Goal: Task Accomplishment & Management: Use online tool/utility

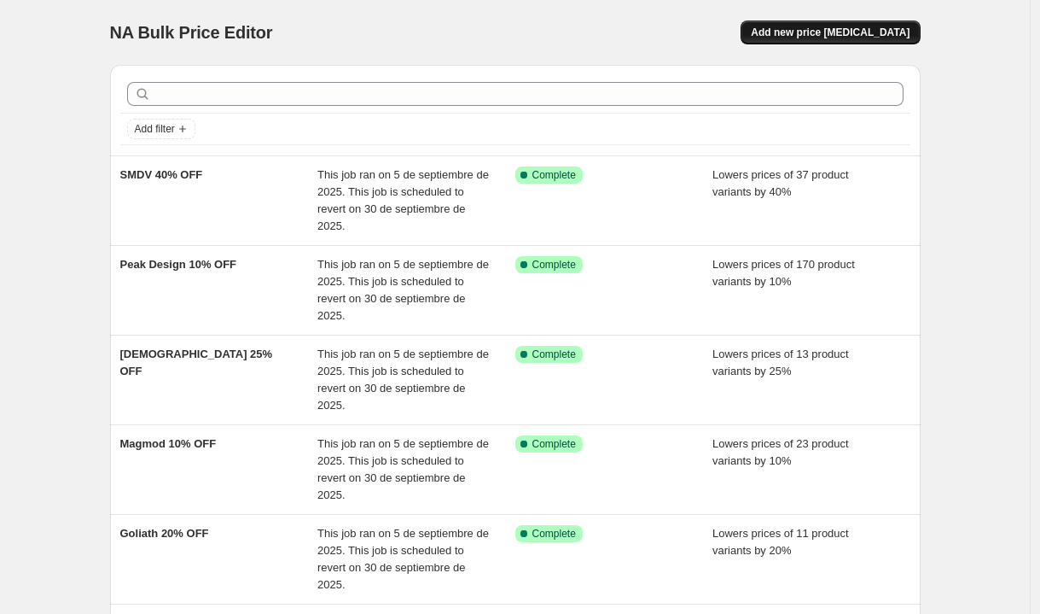
click at [886, 26] on button "Add new price change job" at bounding box center [830, 32] width 179 height 24
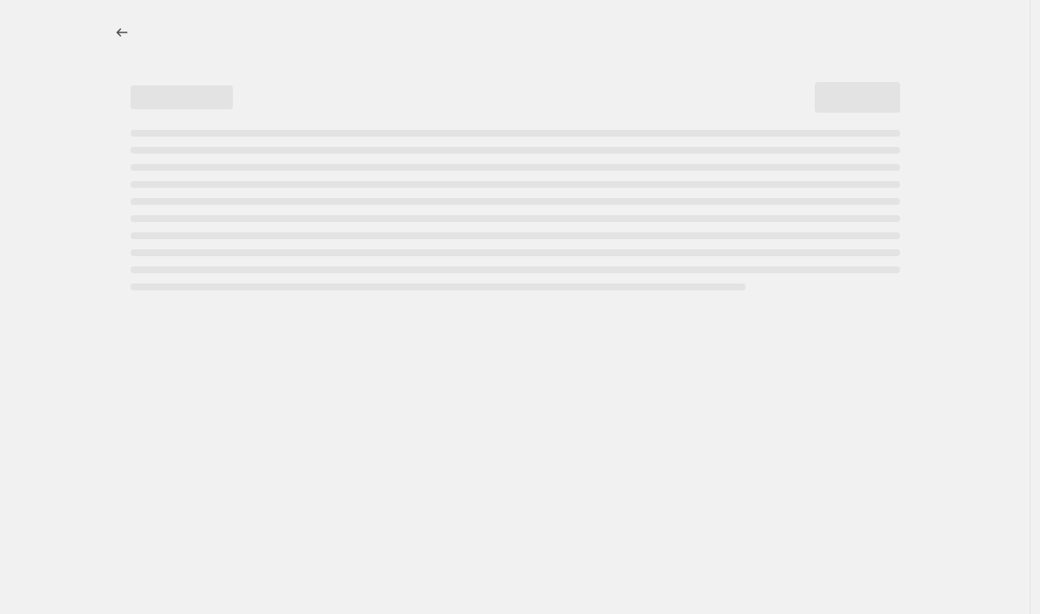
select select "percentage"
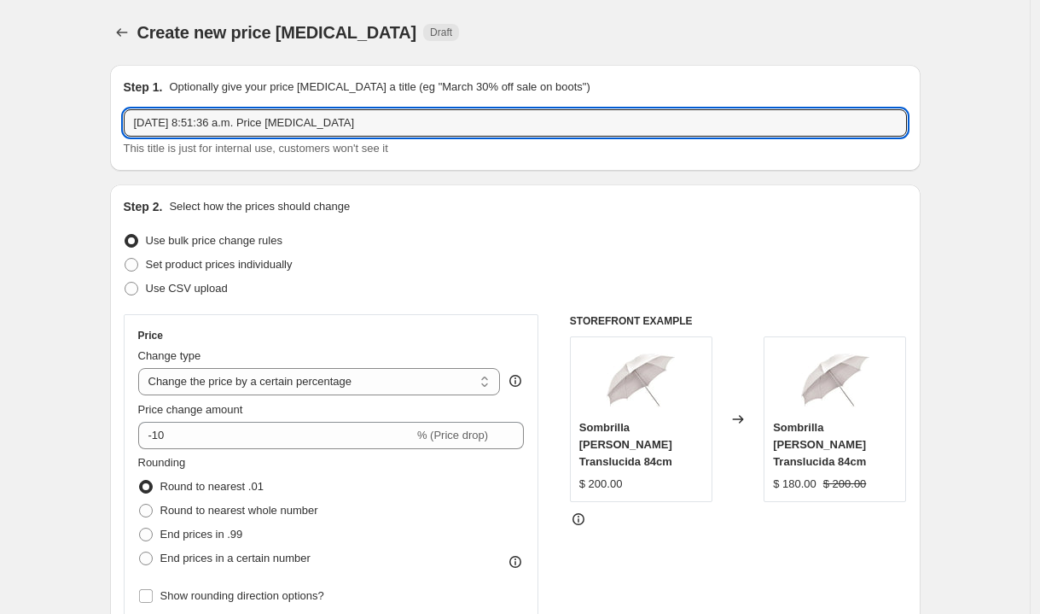
drag, startPoint x: 405, startPoint y: 131, endPoint x: 90, endPoint y: 124, distance: 315.9
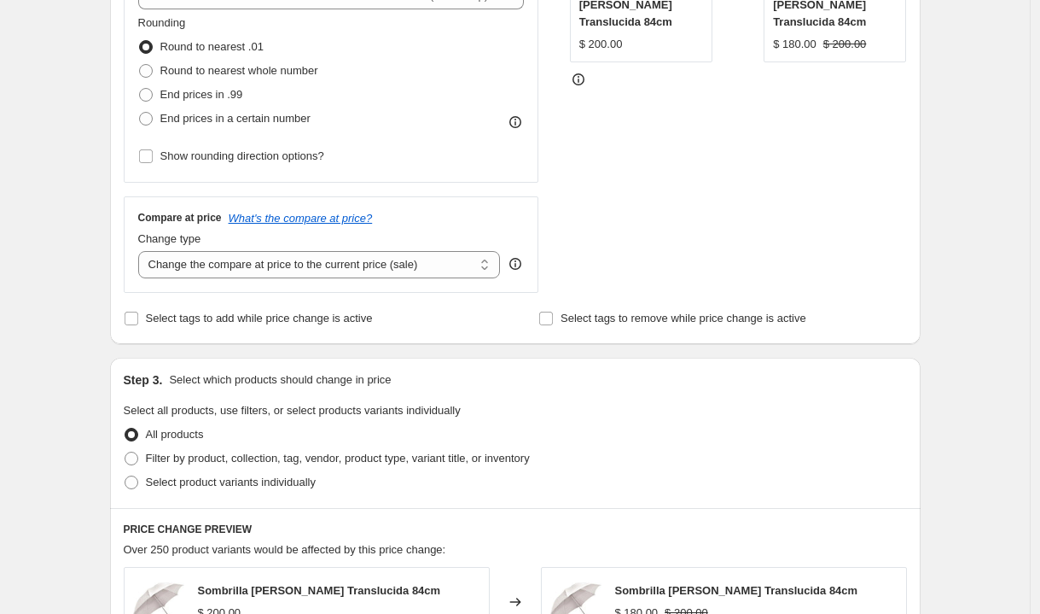
scroll to position [440, 0]
type input "Tamron 10% OFF - Septiembre"
click at [134, 451] on span at bounding box center [132, 458] width 14 height 14
click at [125, 451] on input "Filter by product, collection, tag, vendor, product type, variant title, or inv…" at bounding box center [125, 451] width 1 height 1
radio input "true"
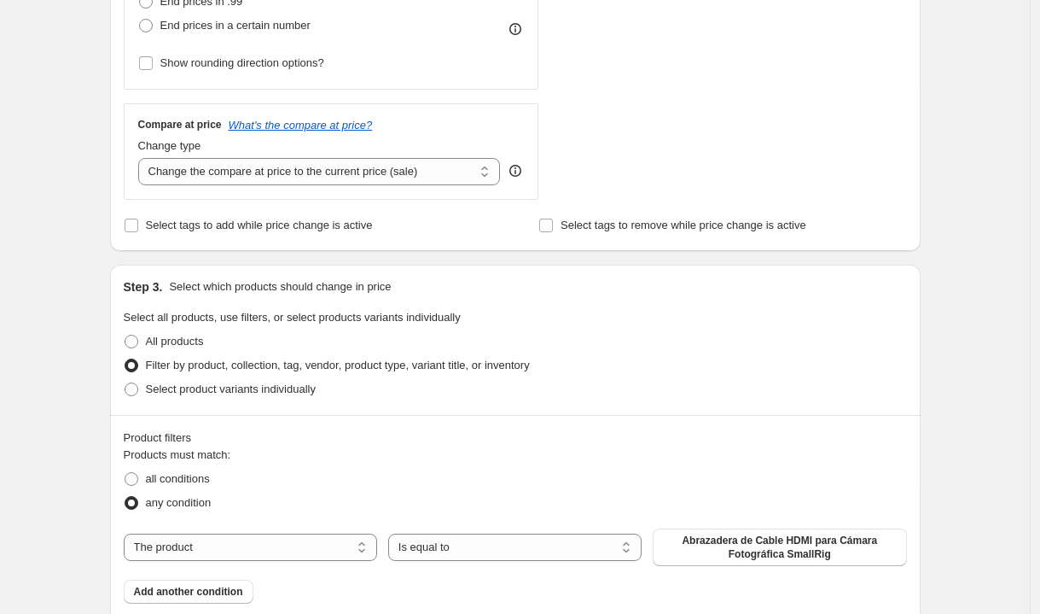
scroll to position [597, 0]
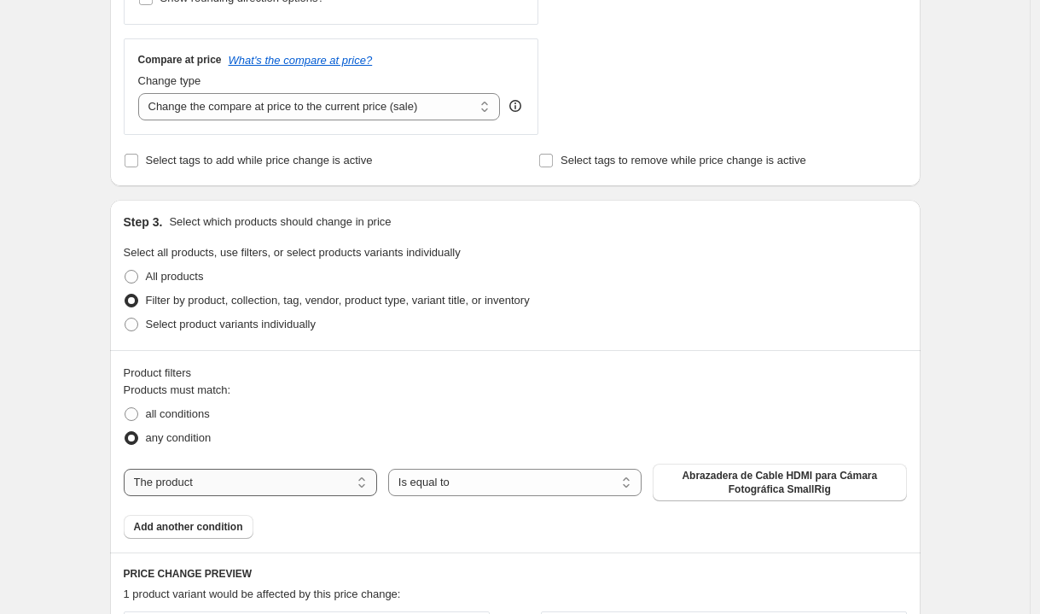
click at [195, 484] on select "The product The product's collection The product's tag The product's vendor The…" at bounding box center [250, 482] width 253 height 27
select select "vendor"
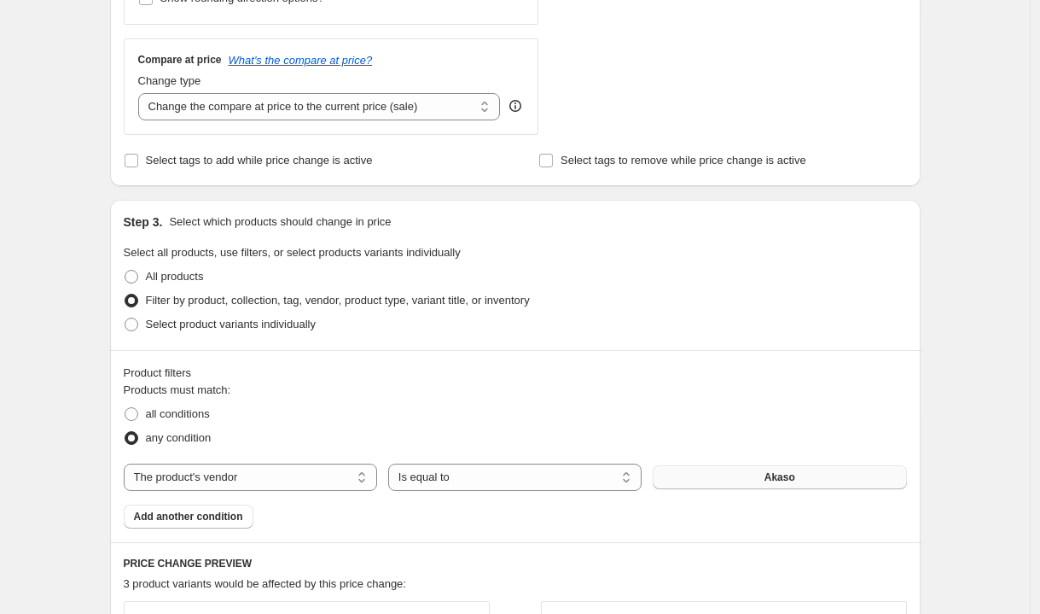
click at [747, 480] on button "Akaso" at bounding box center [779, 477] width 253 height 24
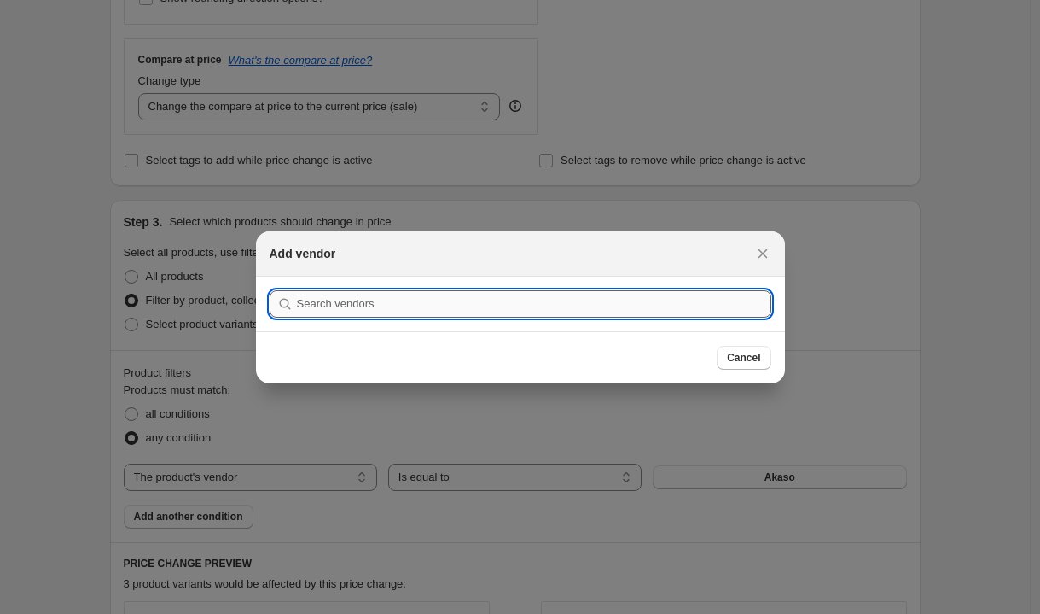
click at [380, 304] on input ":r2f:" at bounding box center [534, 303] width 475 height 27
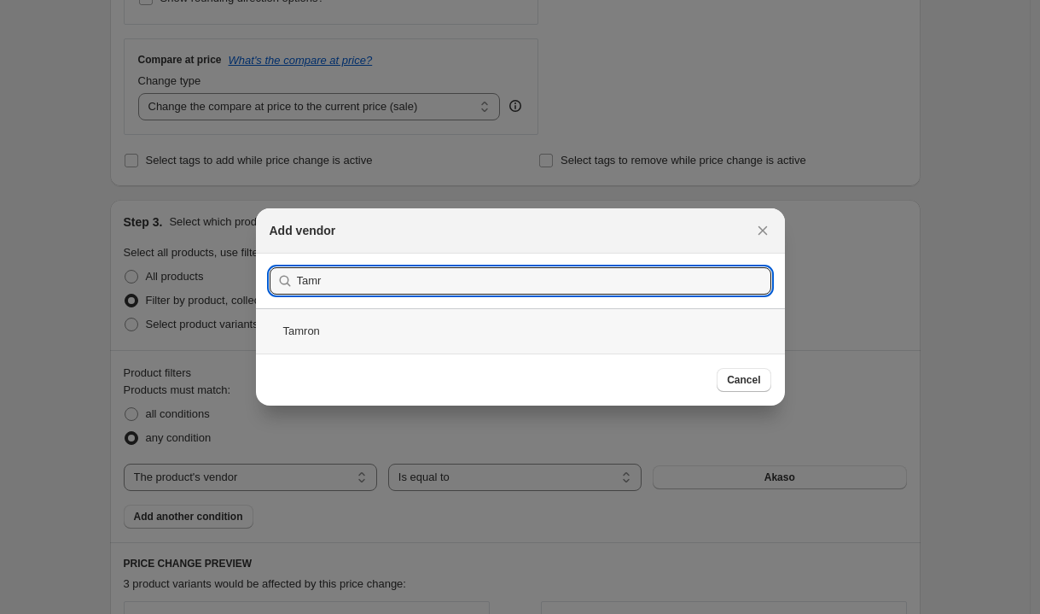
type input "Tamr"
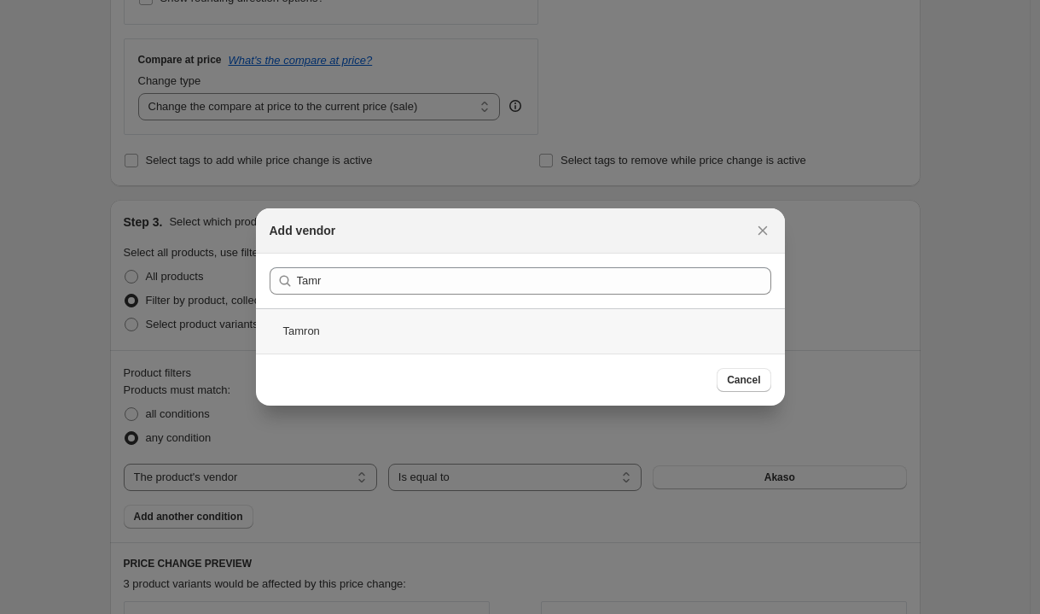
click at [434, 312] on div "Tamron" at bounding box center [520, 330] width 529 height 45
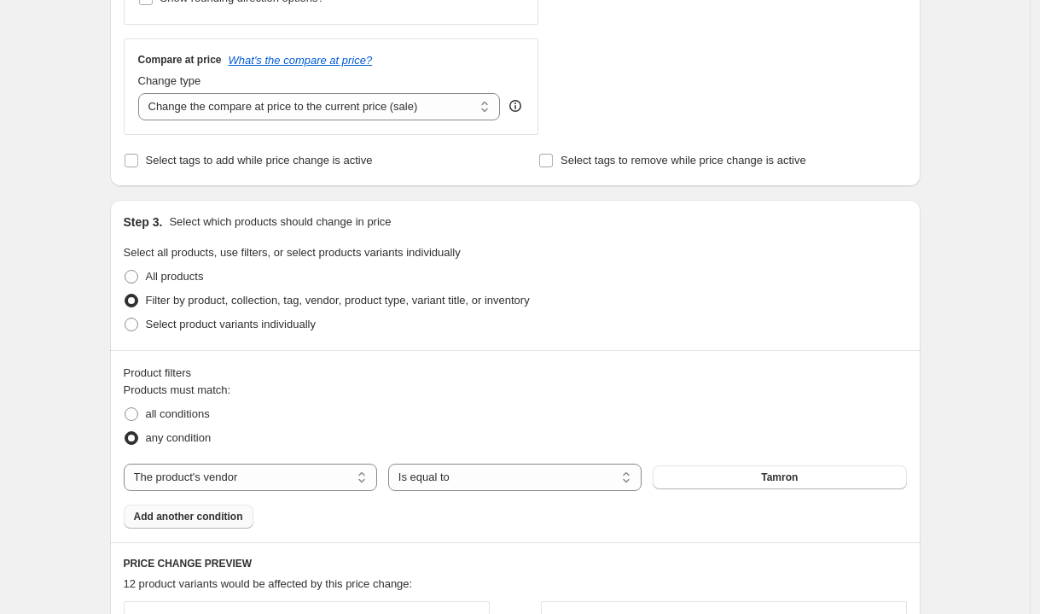
click at [238, 514] on span "Add another condition" at bounding box center [188, 517] width 109 height 14
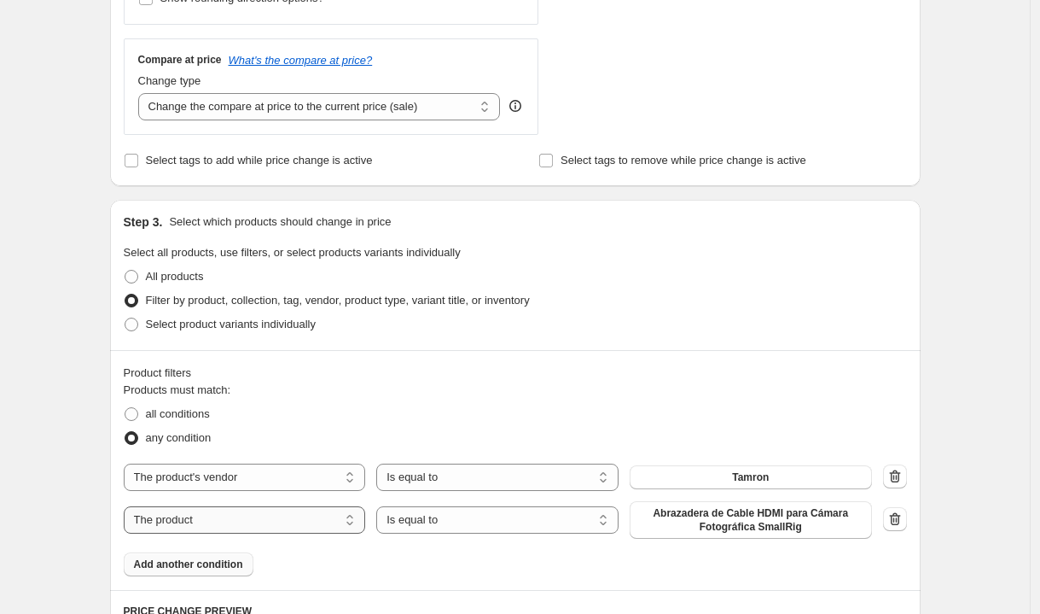
click at [317, 515] on select "The product The product's collection The product's tag The product's vendor The…" at bounding box center [245, 519] width 242 height 27
select select "inventory_quantity"
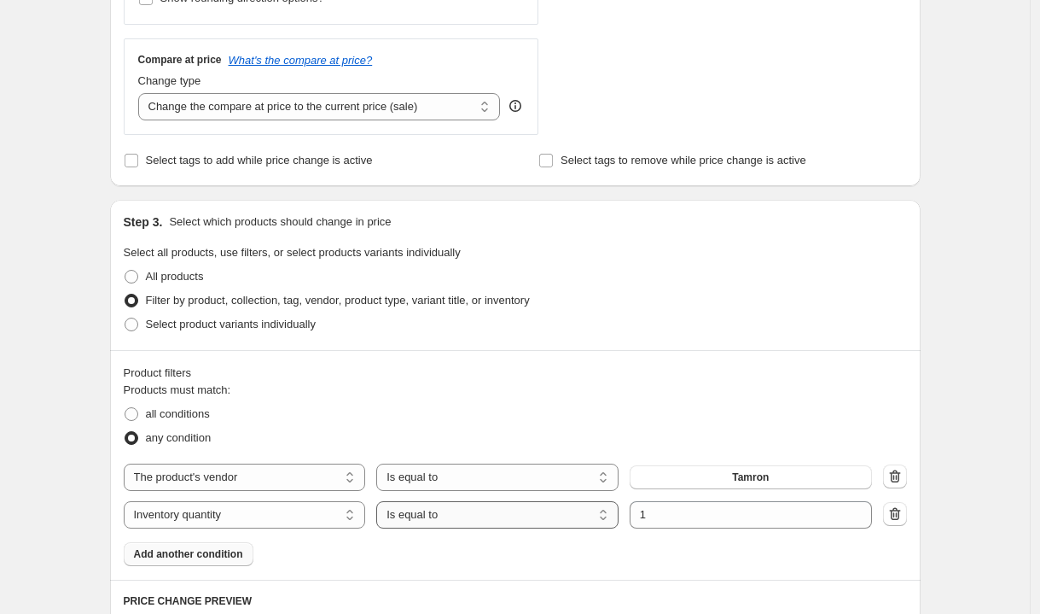
click at [475, 521] on select "Is equal to Is not equal to Is greater than Is less than" at bounding box center [497, 514] width 242 height 27
select select ">"
click at [667, 518] on input "1" at bounding box center [738, 514] width 217 height 27
type input "0"
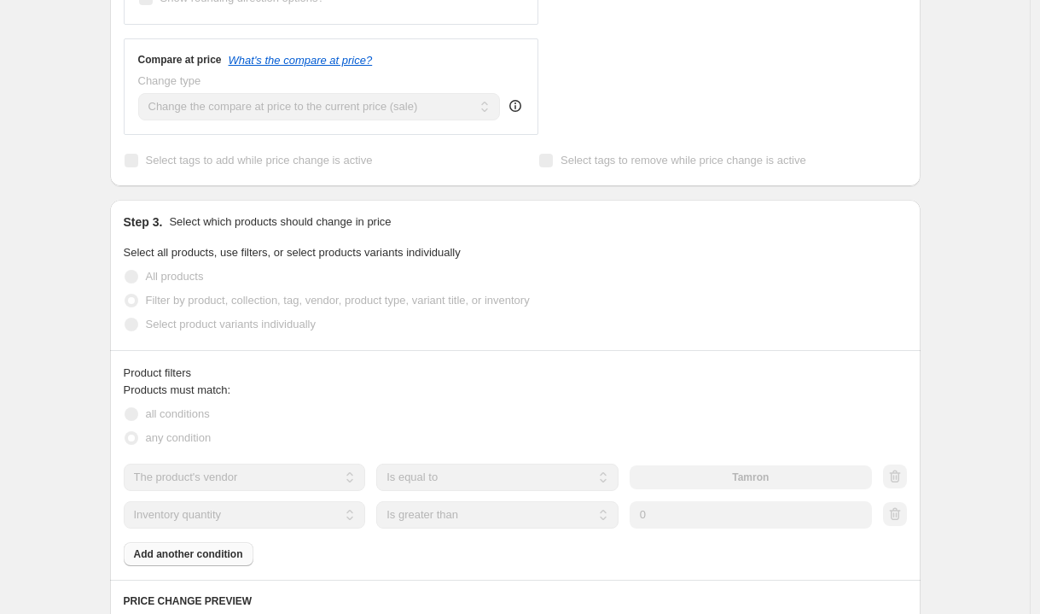
click at [673, 545] on div "Products must match: all conditions any condition The product The product's col…" at bounding box center [515, 474] width 783 height 184
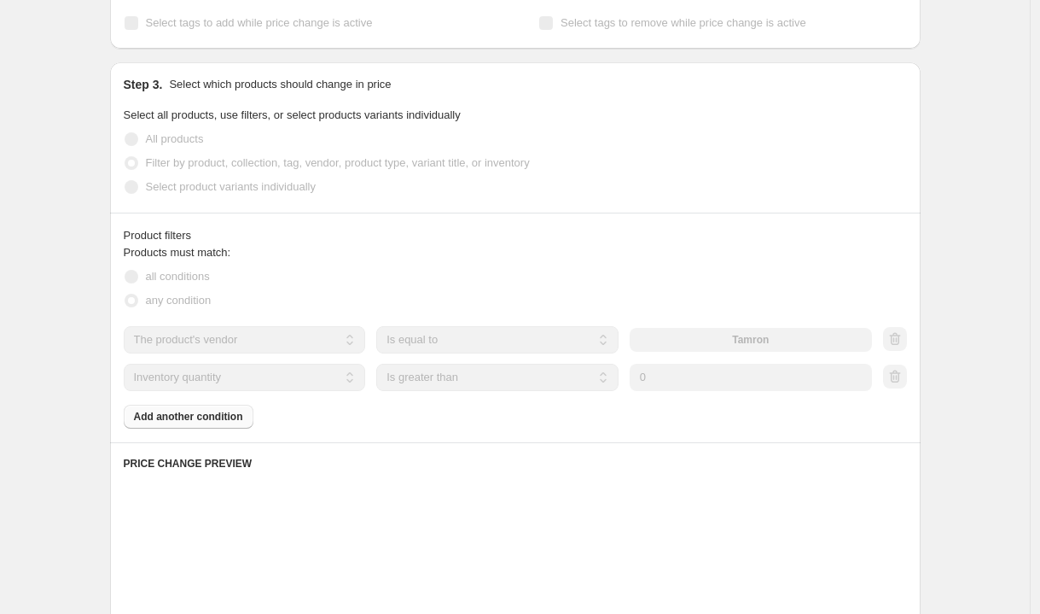
scroll to position [898, 0]
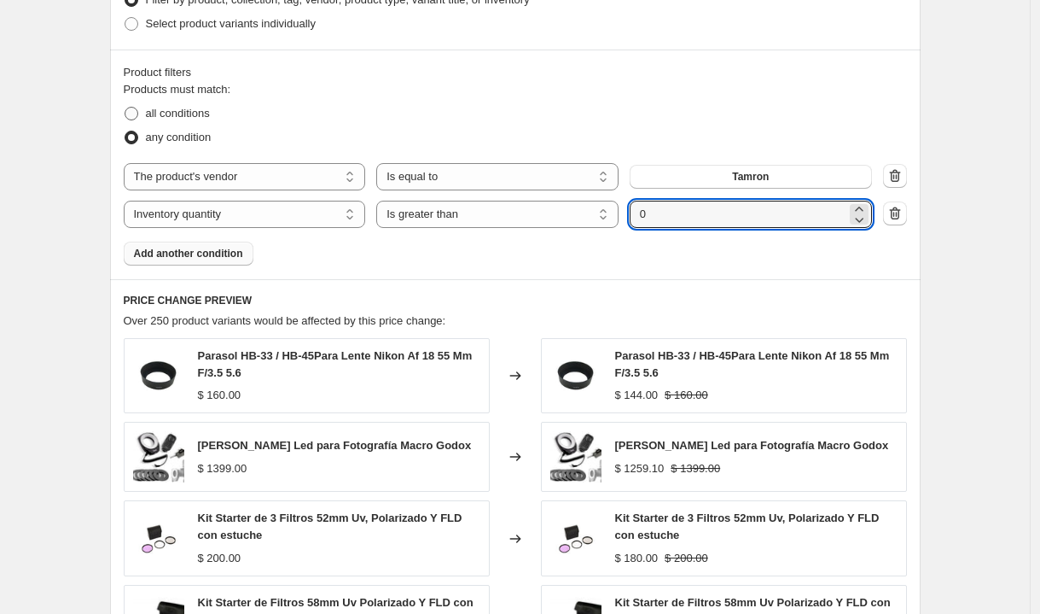
click at [182, 119] on span "all conditions" at bounding box center [178, 113] width 64 height 17
click at [125, 108] on input "all conditions" at bounding box center [125, 107] width 1 height 1
radio input "true"
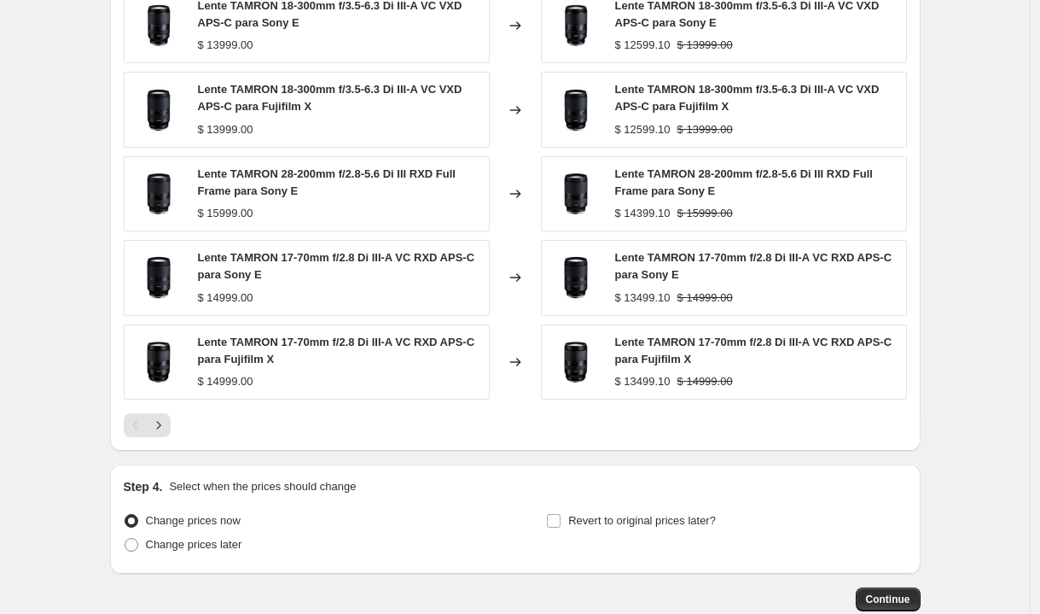
scroll to position [1332, 0]
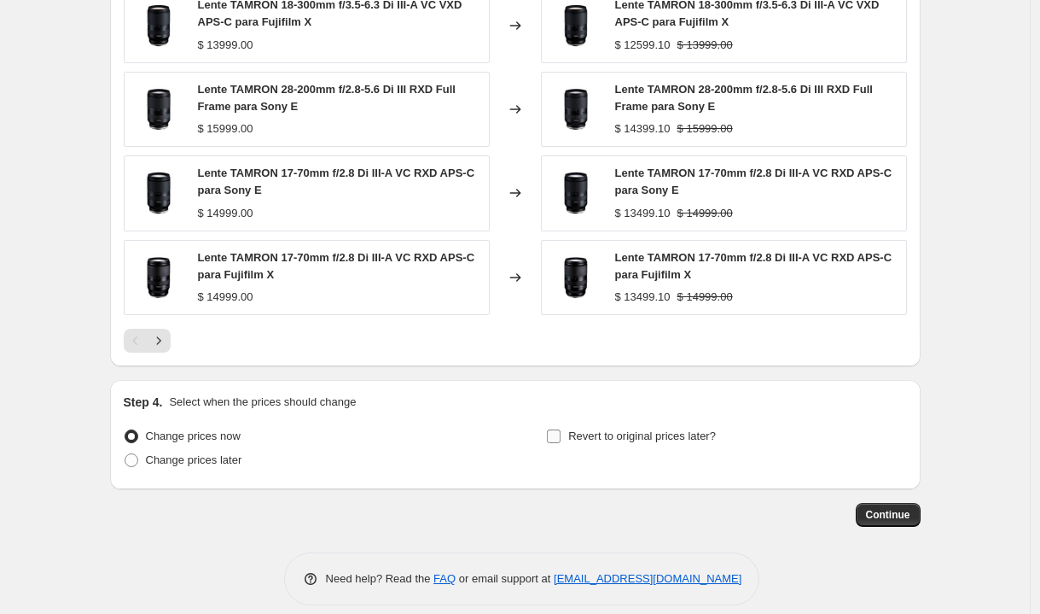
click at [562, 435] on span at bounding box center [553, 435] width 15 height 15
click at [561, 435] on input "Revert to original prices later?" at bounding box center [554, 436] width 14 height 14
checkbox input "true"
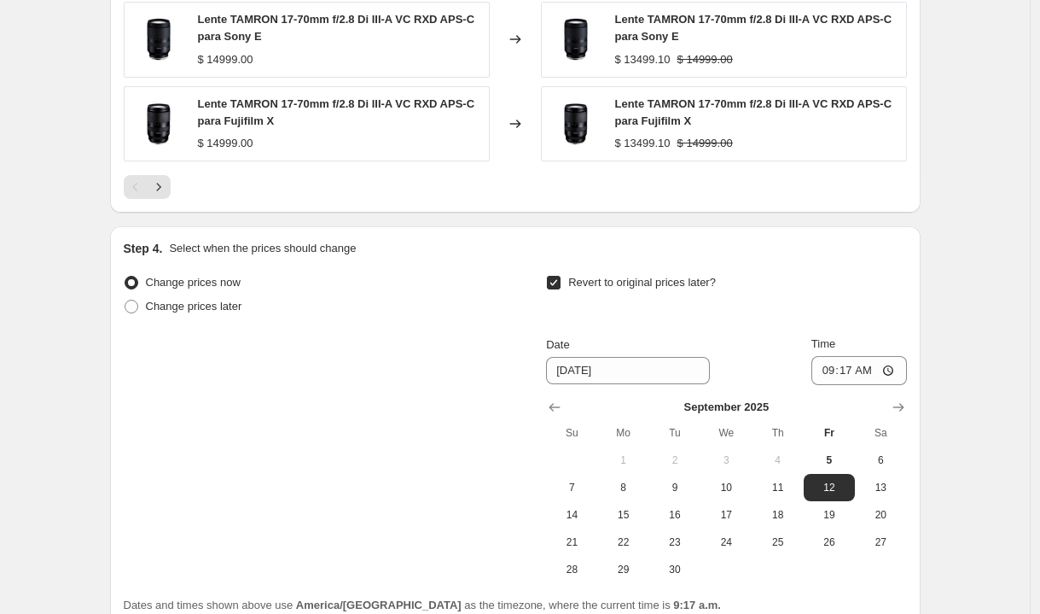
scroll to position [1488, 0]
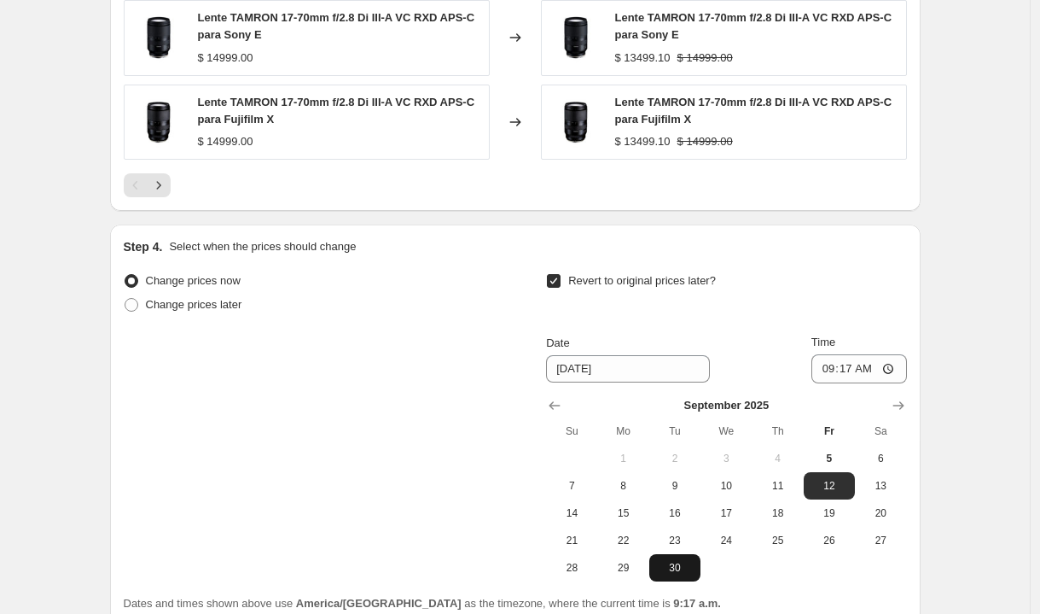
click at [682, 573] on span "30" at bounding box center [675, 568] width 38 height 14
type input "9/30/2025"
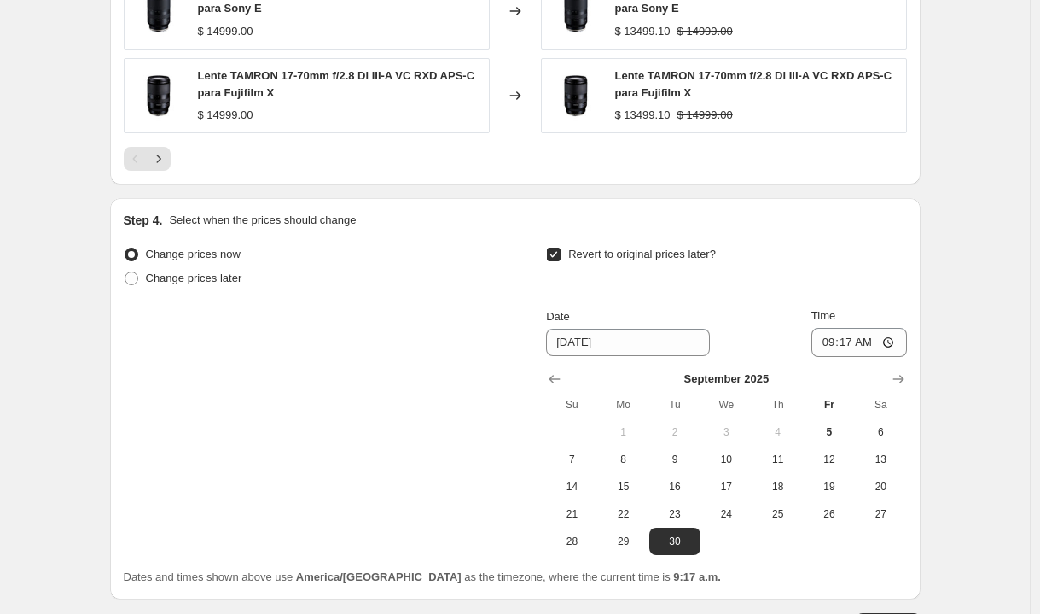
scroll to position [1515, 0]
click at [825, 341] on input "09:17" at bounding box center [860, 341] width 96 height 29
type input "23:59"
click at [399, 386] on div "Change prices now Change prices later Revert to original prices later? Date 9/3…" at bounding box center [515, 398] width 783 height 312
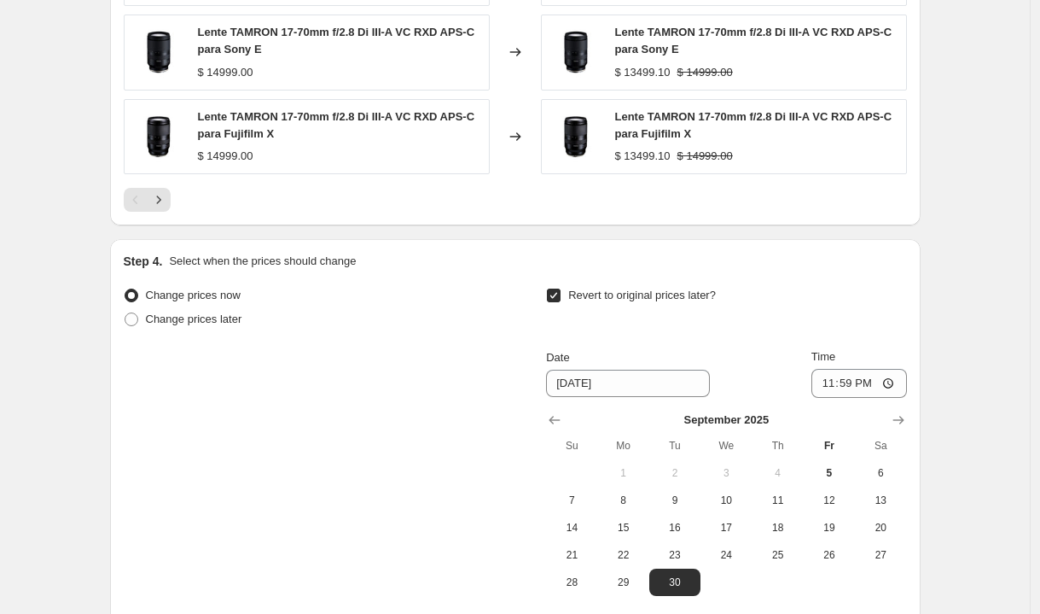
scroll to position [1564, 0]
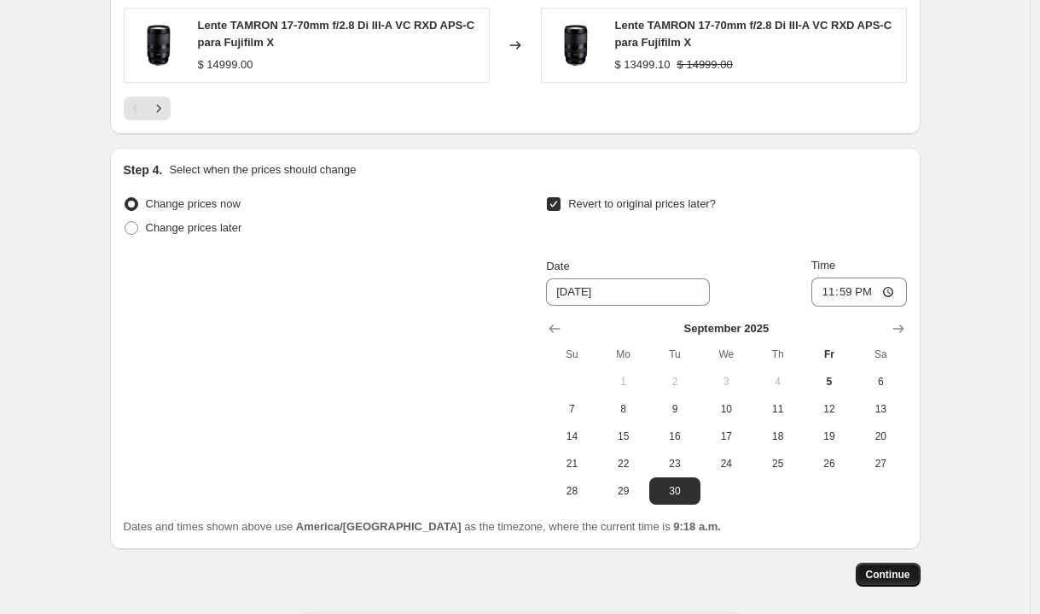
click at [887, 574] on span "Continue" at bounding box center [888, 575] width 44 height 14
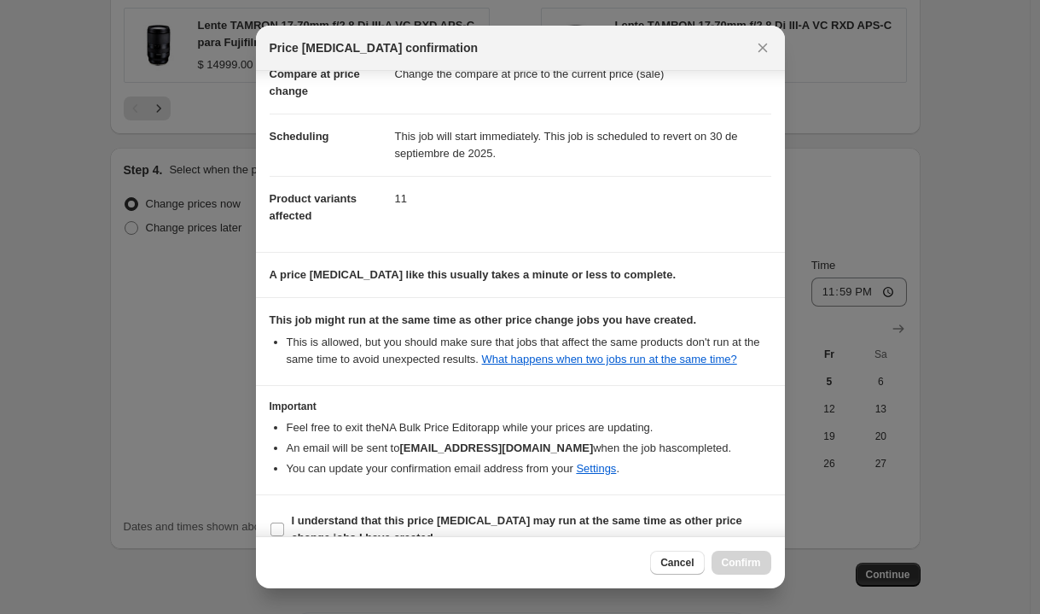
scroll to position [139, 0]
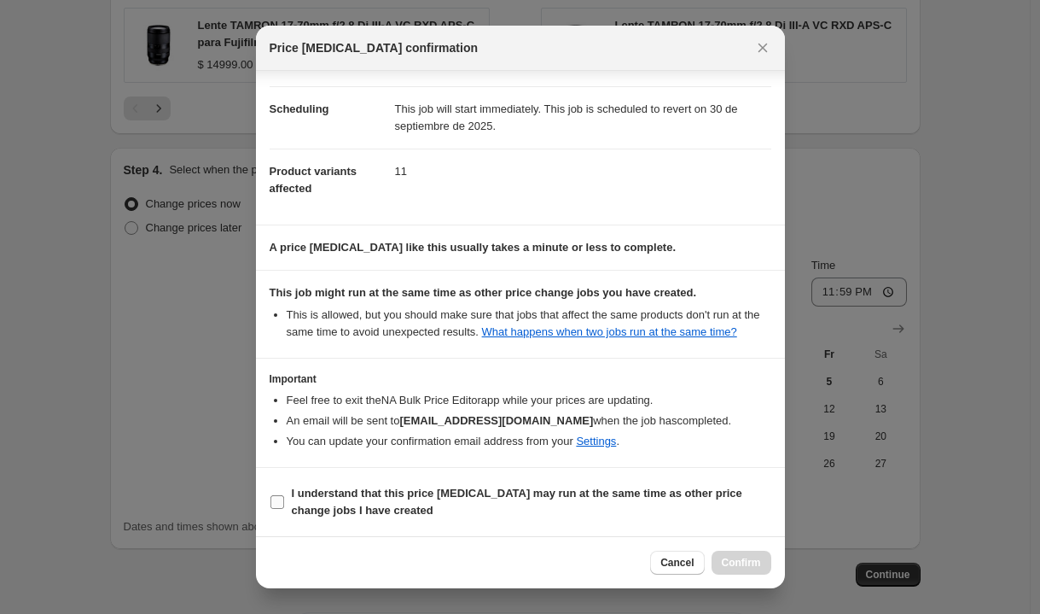
click at [277, 506] on input "I understand that this price change job may run at the same time as other price…" at bounding box center [278, 502] width 14 height 14
checkbox input "true"
click at [744, 564] on span "Confirm" at bounding box center [741, 563] width 39 height 14
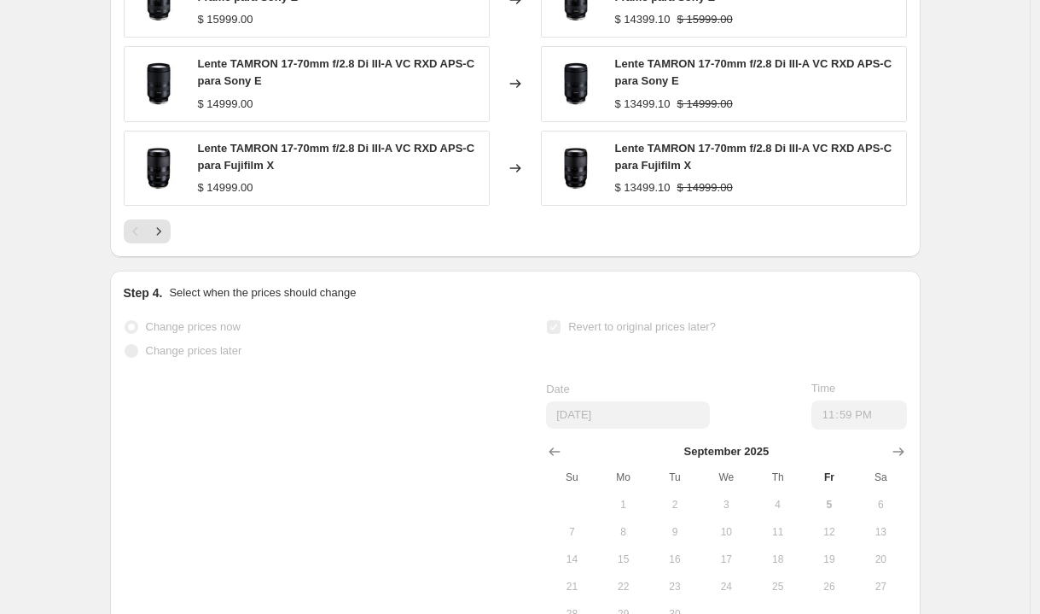
scroll to position [1609, 0]
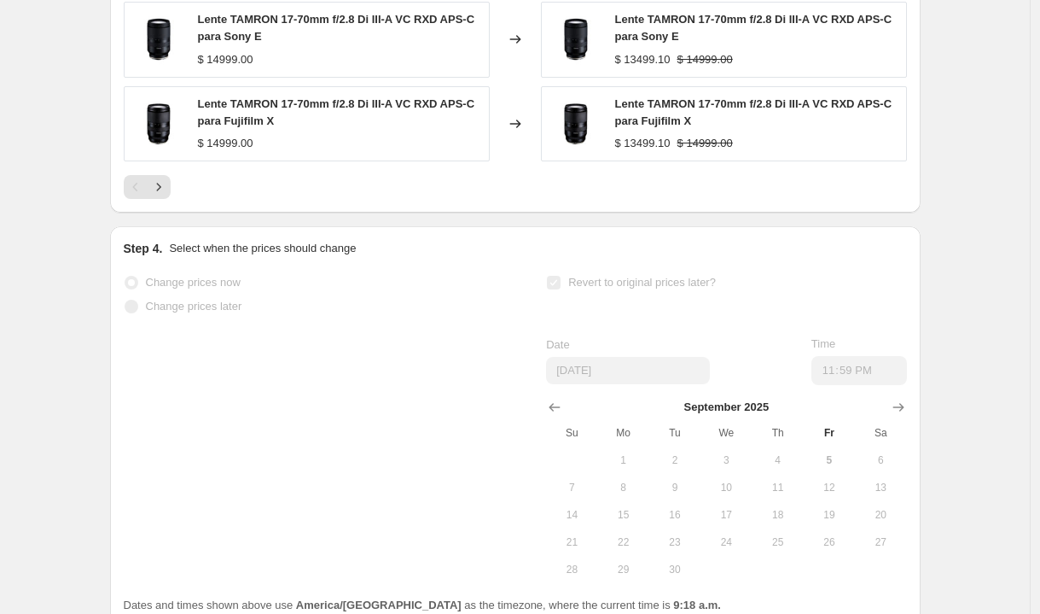
select select "percentage"
select select "vendor"
select select "inventory_quantity"
select select ">"
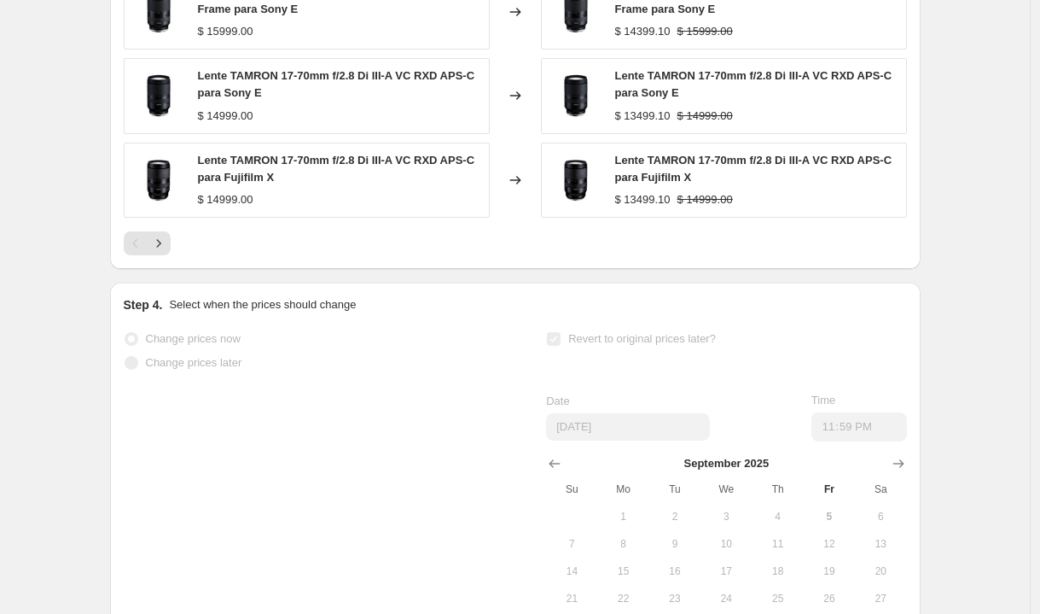
scroll to position [0, 0]
